Goal: Find specific page/section: Find specific page/section

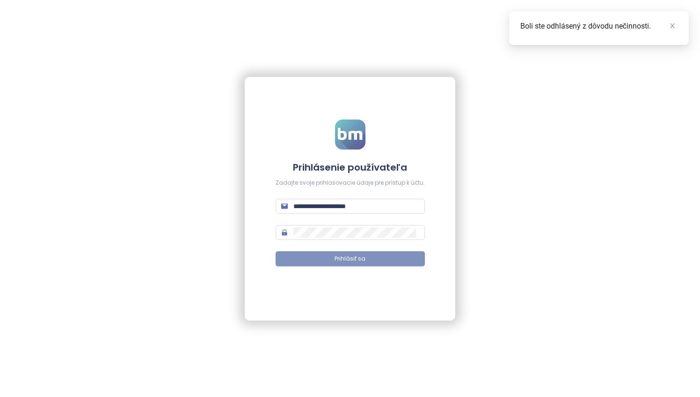
click at [350, 262] on span "Prihlásiť sa" at bounding box center [350, 258] width 31 height 9
click at [351, 259] on span "Prihlásiť sa" at bounding box center [354, 258] width 31 height 9
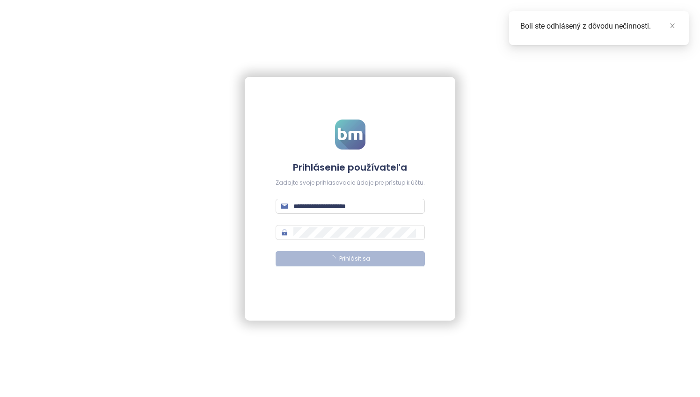
click at [351, 259] on span "Prihlásiť sa" at bounding box center [354, 258] width 31 height 9
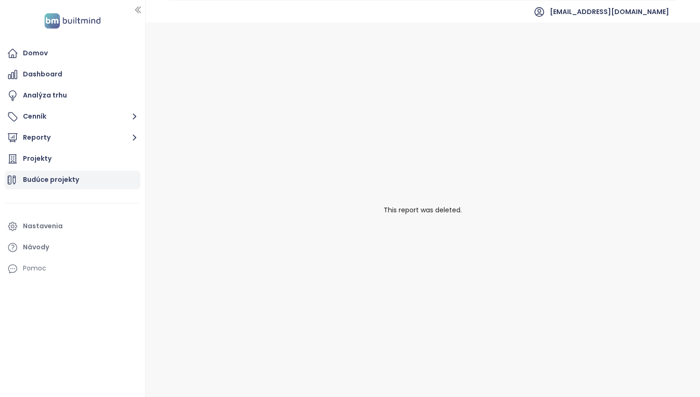
click at [61, 184] on div "Budúce projekty" at bounding box center [51, 180] width 56 height 12
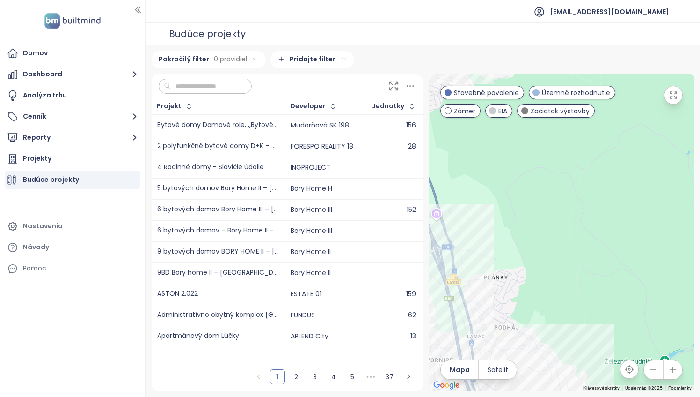
drag, startPoint x: 491, startPoint y: 247, endPoint x: 626, endPoint y: 139, distance: 173.9
click at [626, 139] on div at bounding box center [562, 232] width 266 height 317
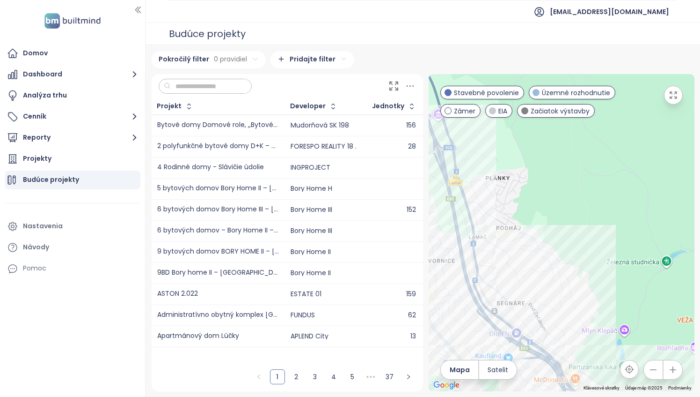
drag, startPoint x: 546, startPoint y: 242, endPoint x: 545, endPoint y: 143, distance: 99.7
click at [545, 143] on div at bounding box center [562, 232] width 266 height 317
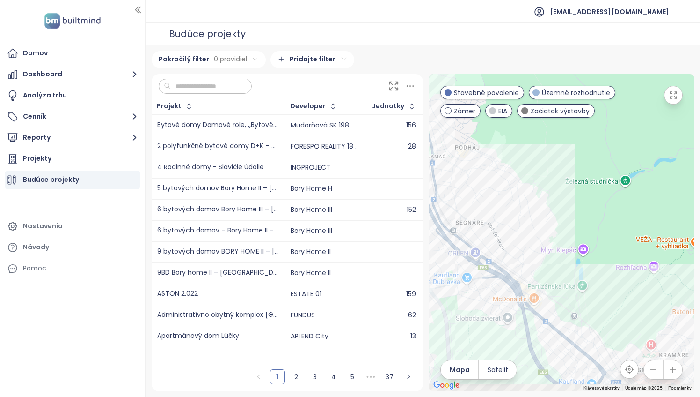
drag, startPoint x: 603, startPoint y: 268, endPoint x: 558, endPoint y: 183, distance: 95.9
click at [558, 183] on div at bounding box center [562, 232] width 266 height 317
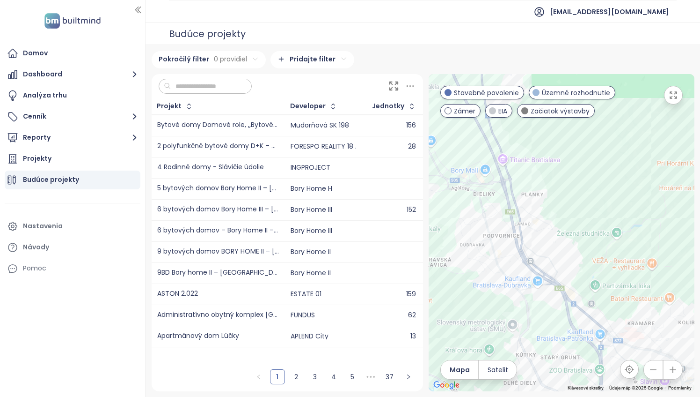
drag, startPoint x: 561, startPoint y: 183, endPoint x: 583, endPoint y: 229, distance: 51.1
click at [583, 229] on div at bounding box center [562, 232] width 266 height 317
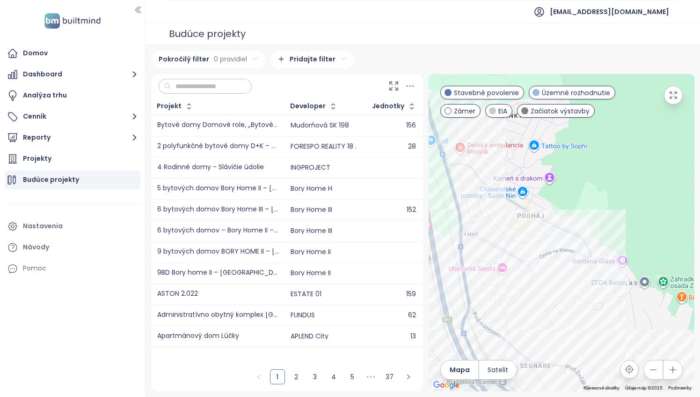
drag, startPoint x: 566, startPoint y: 270, endPoint x: 572, endPoint y: 265, distance: 8.6
click at [572, 265] on div at bounding box center [562, 232] width 266 height 317
